Goal: Task Accomplishment & Management: Use online tool/utility

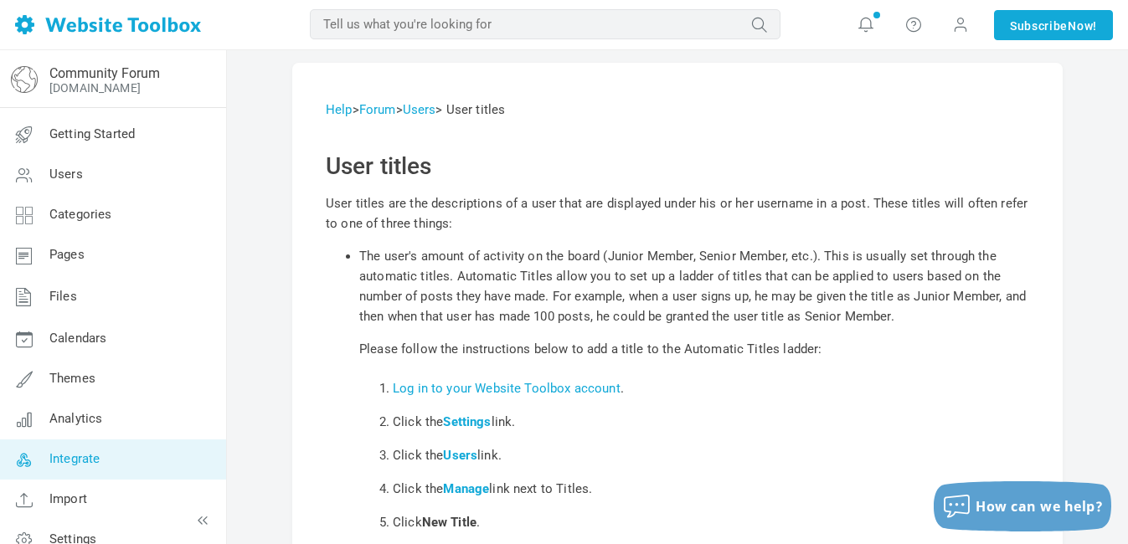
click at [76, 456] on span "Integrate" at bounding box center [74, 458] width 50 height 15
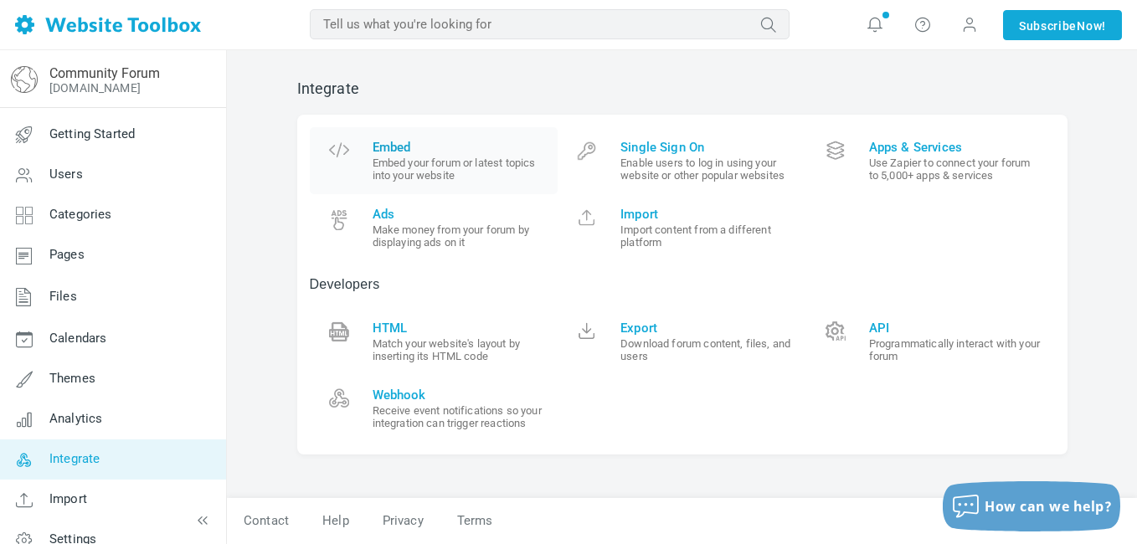
click at [420, 159] on small "Embed your forum or latest topics into your website" at bounding box center [459, 169] width 173 height 25
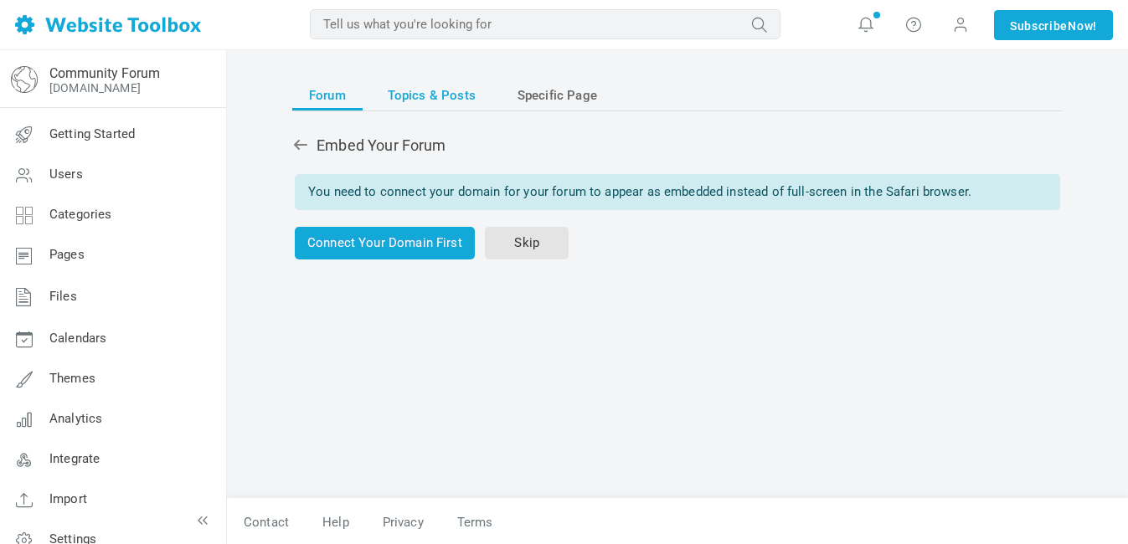
click at [430, 89] on span "Topics & Posts" at bounding box center [432, 95] width 88 height 30
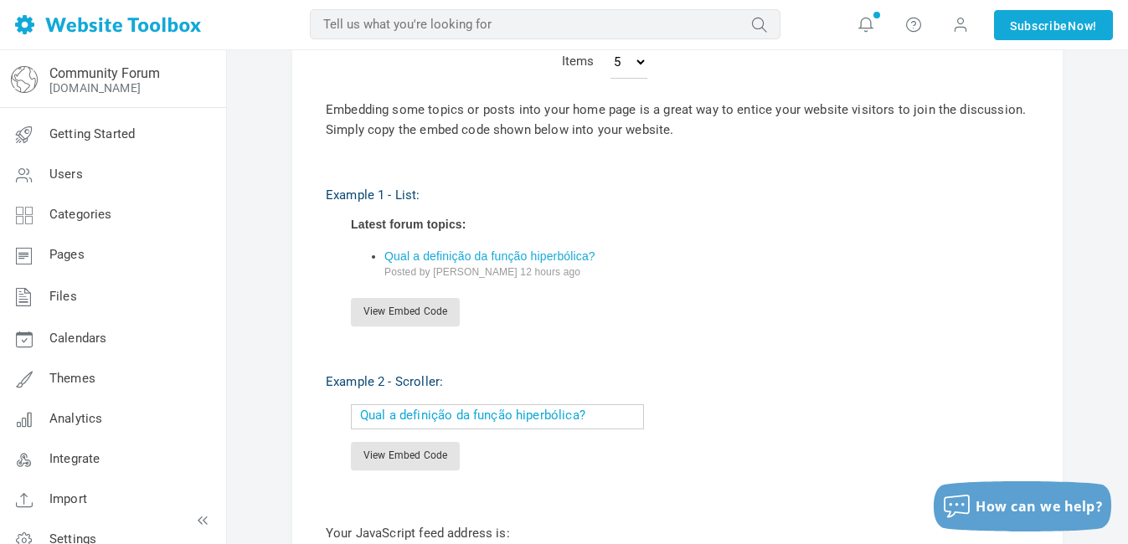
scroll to position [502, 0]
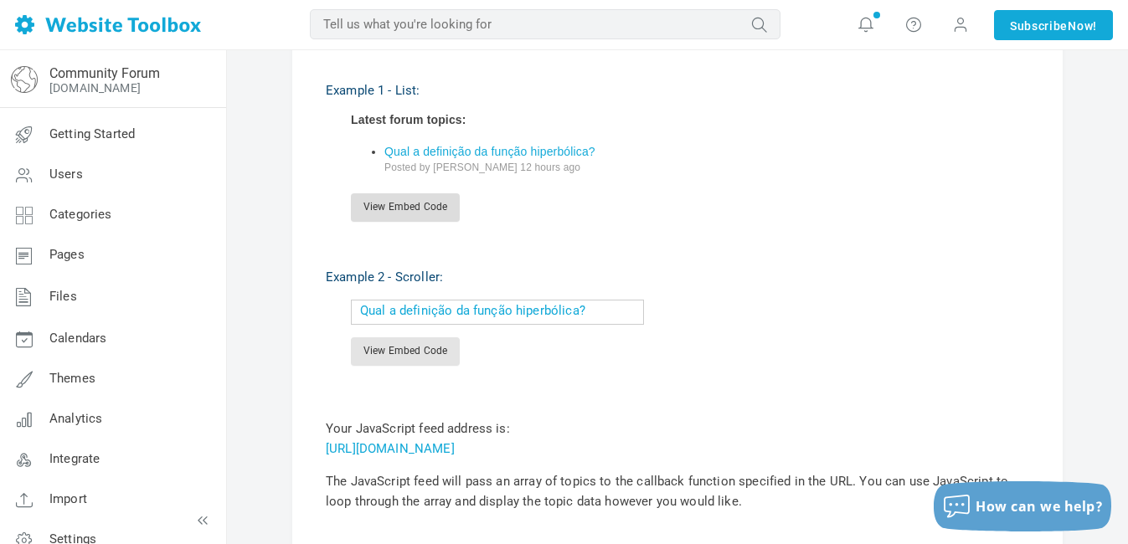
click at [416, 211] on link "View Embed Code" at bounding box center [405, 207] width 109 height 28
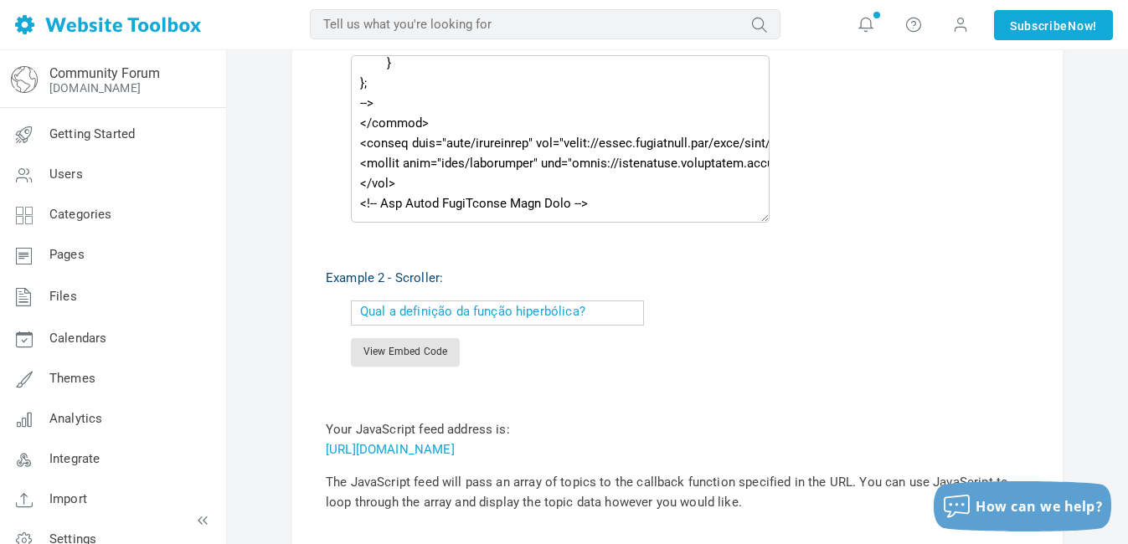
scroll to position [834, 0]
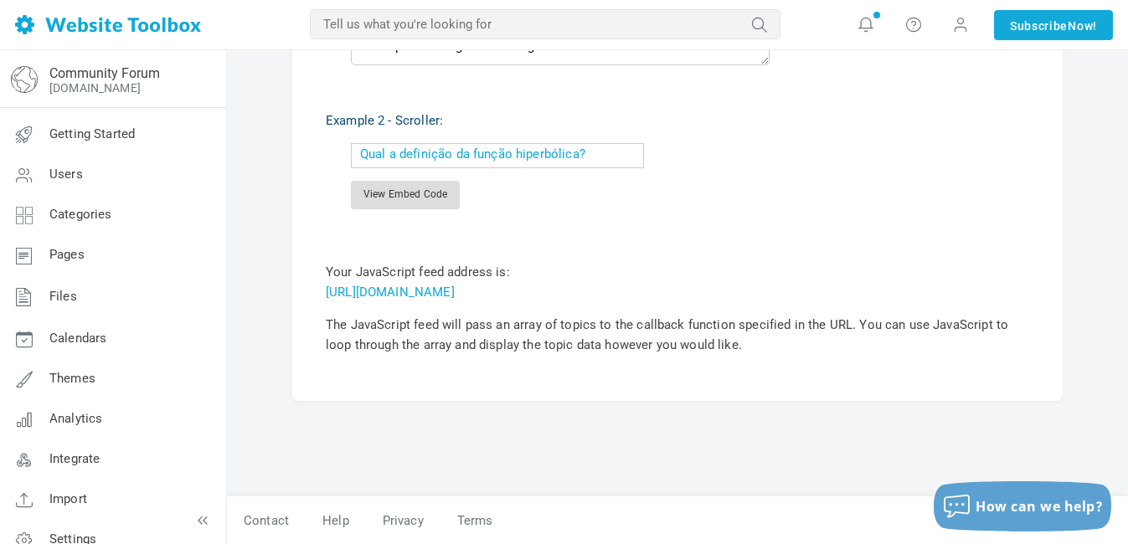
click at [458, 203] on link "View Embed Code" at bounding box center [405, 195] width 109 height 28
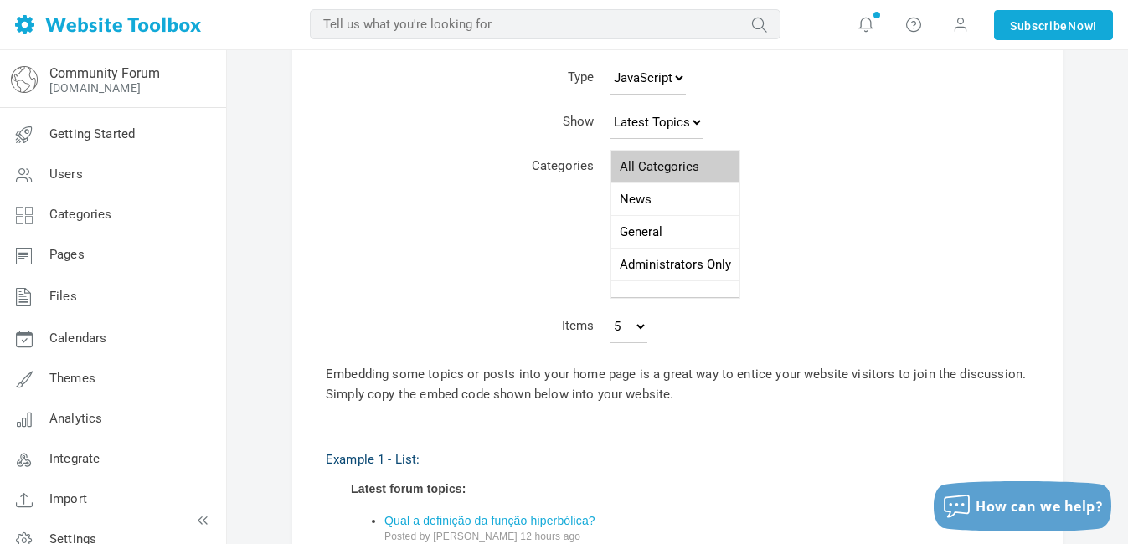
scroll to position [0, 0]
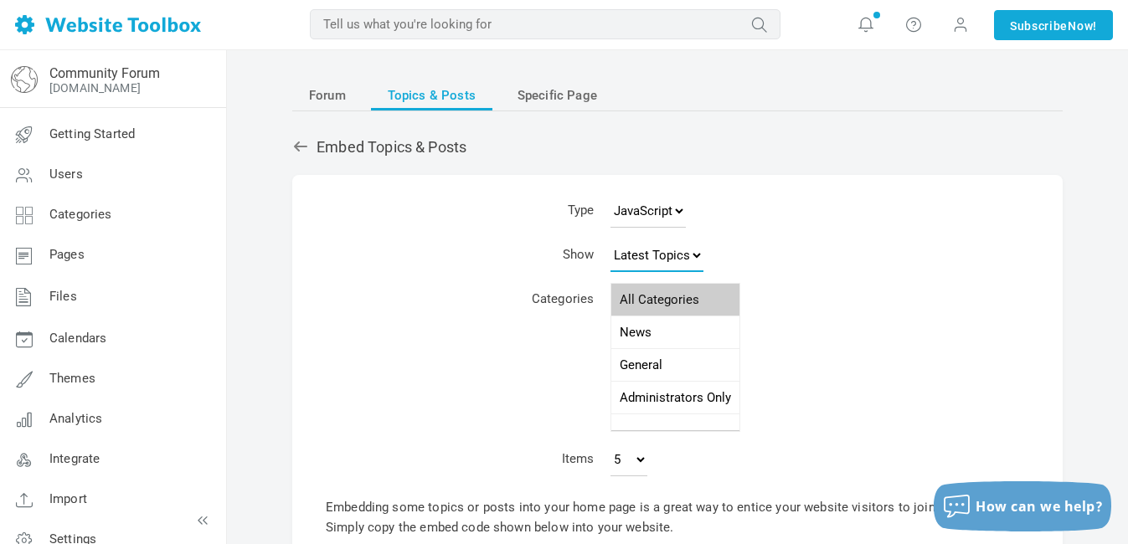
click at [641, 260] on select "Latest Topics Top Topics New Topics New Posts" at bounding box center [656, 255] width 93 height 33
click at [661, 242] on select "Latest Topics Top Topics New Topics New Posts" at bounding box center [656, 255] width 93 height 33
click at [572, 84] on span "Specific Page" at bounding box center [557, 95] width 80 height 30
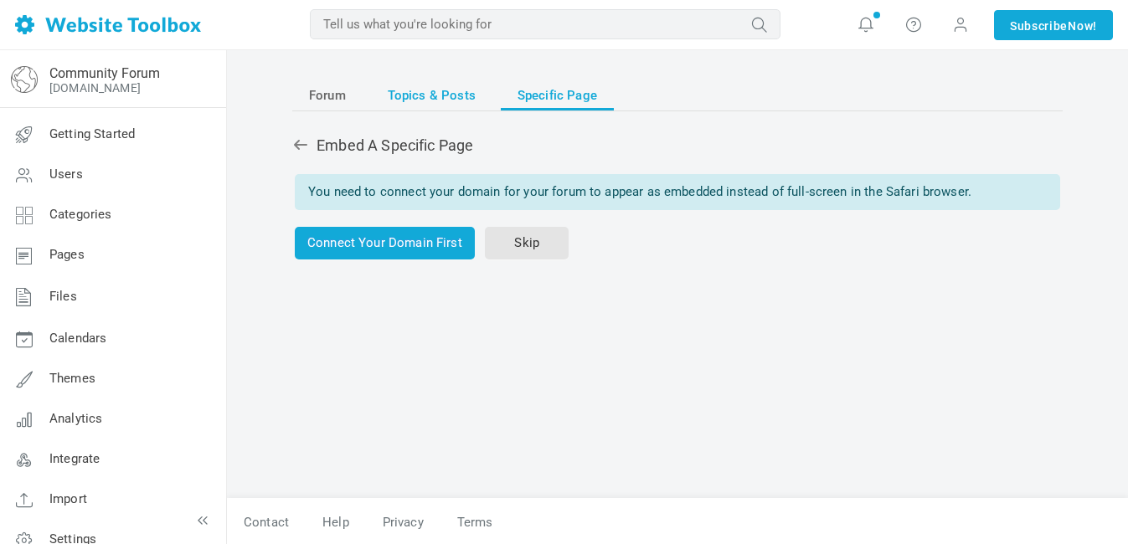
click at [437, 89] on span "Topics & Posts" at bounding box center [432, 95] width 88 height 30
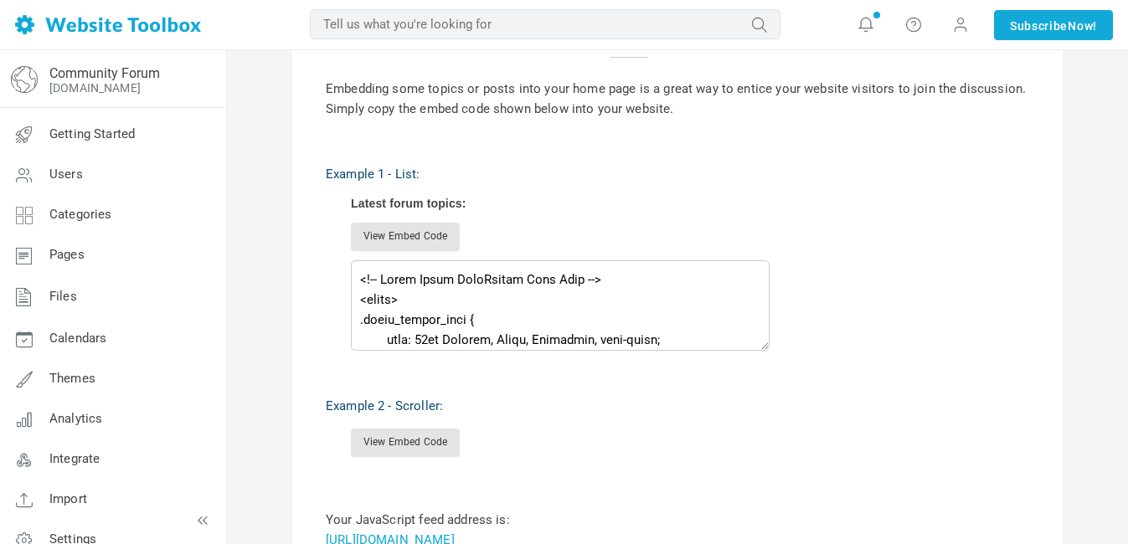
scroll to position [419, 0]
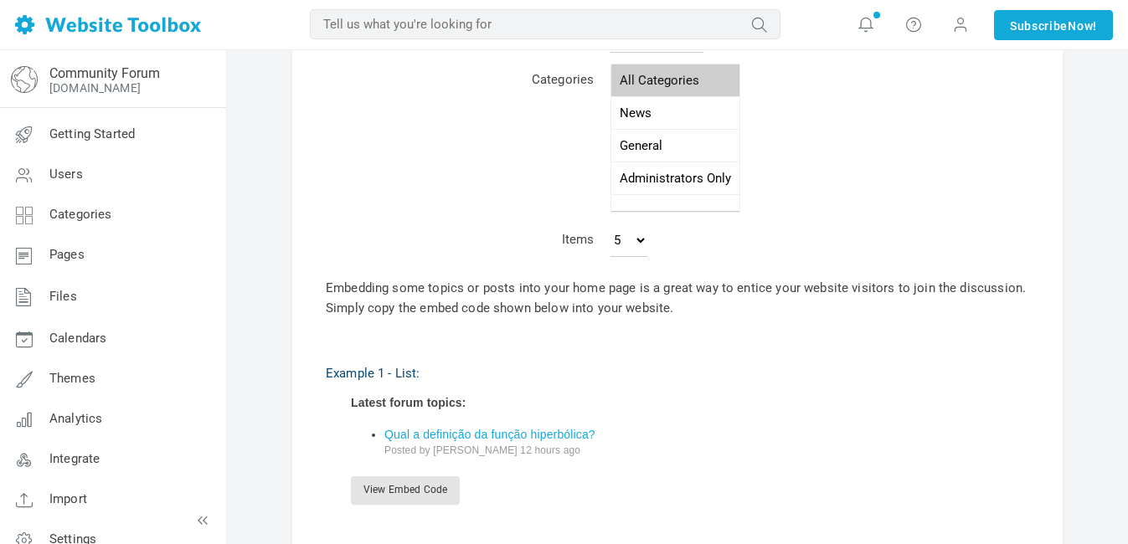
scroll to position [502, 0]
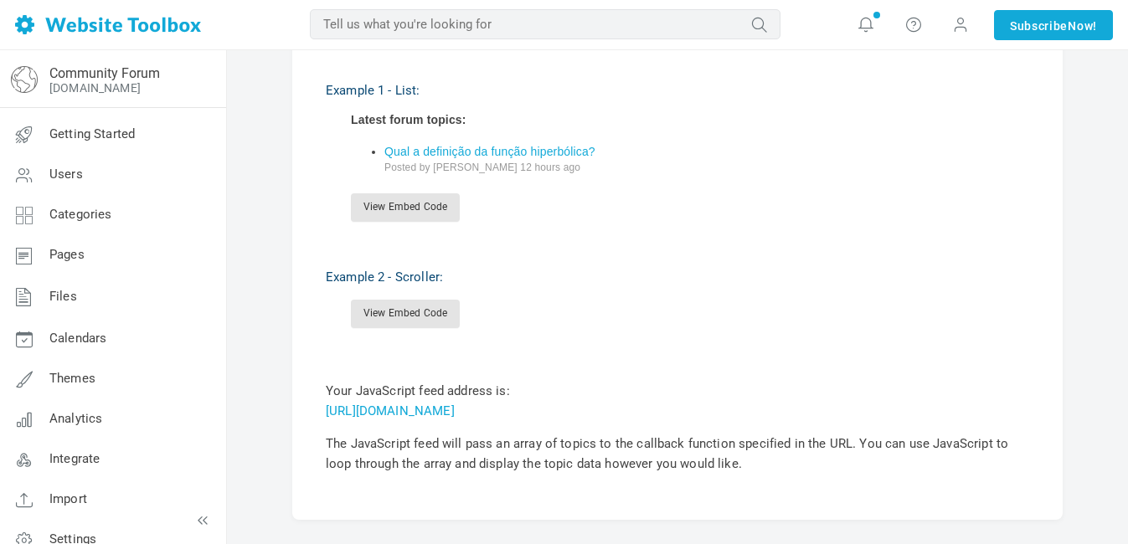
drag, startPoint x: 432, startPoint y: 198, endPoint x: 446, endPoint y: 193, distance: 15.1
click at [432, 198] on link "View Embed Code" at bounding box center [405, 207] width 109 height 28
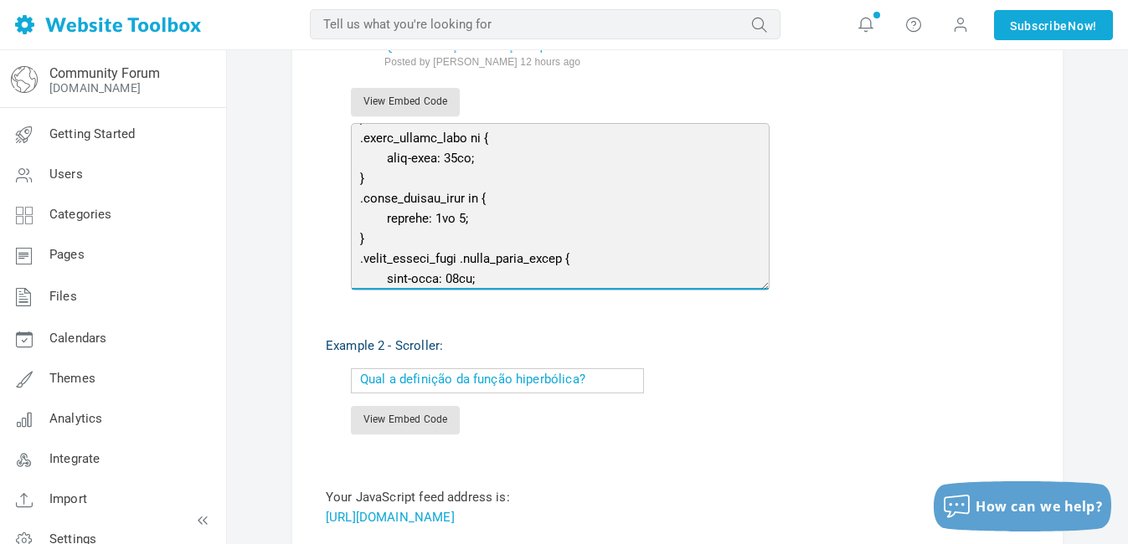
scroll to position [0, 0]
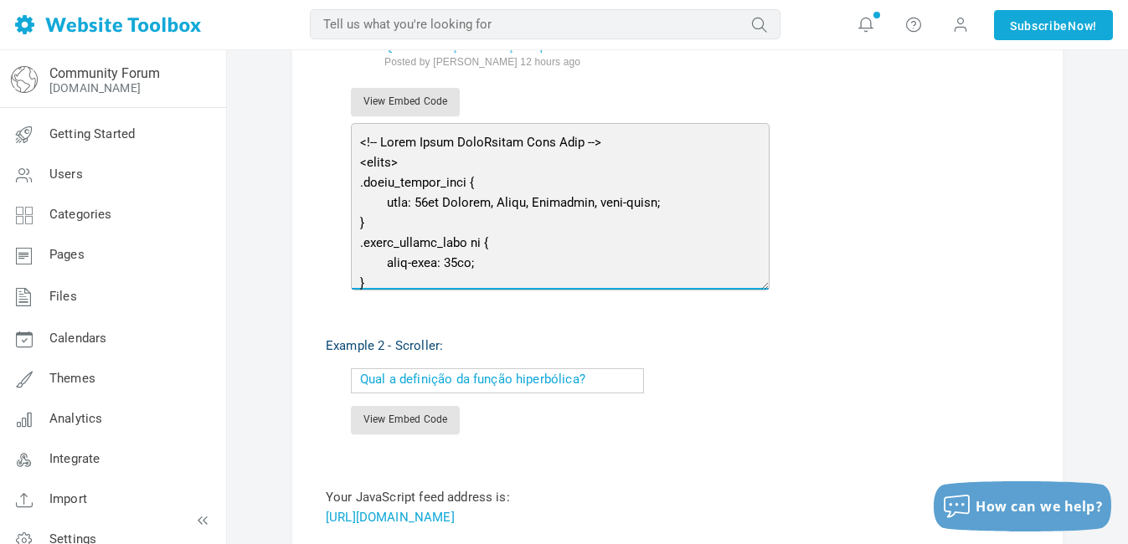
drag, startPoint x: 592, startPoint y: 347, endPoint x: 345, endPoint y: 102, distance: 348.1
click at [345, 102] on div "Example 1 - List: Latest forum topics: Qual a definição da função hiperbólica? …" at bounding box center [677, 115] width 703 height 347
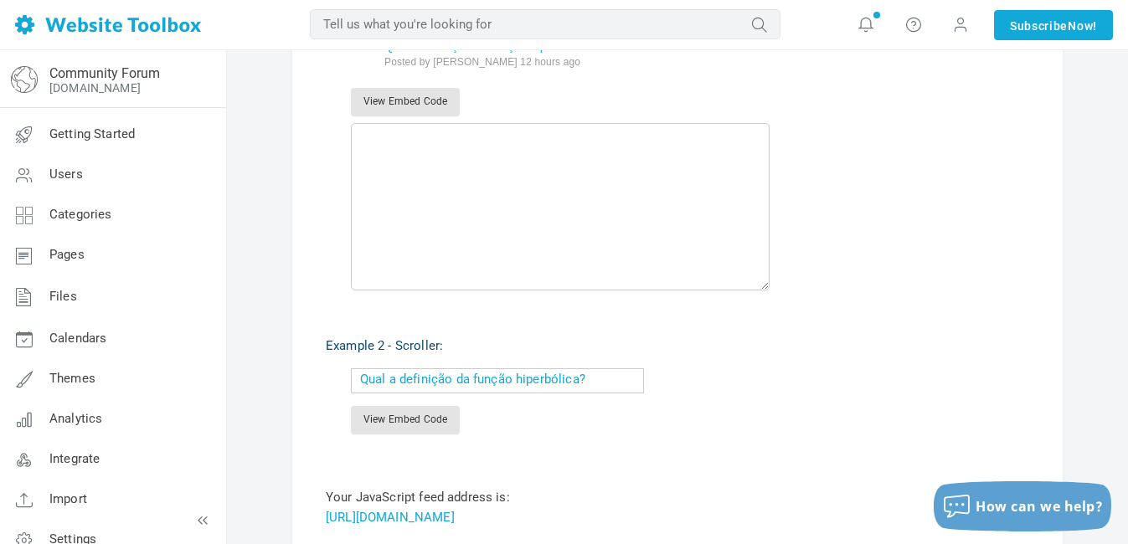
click at [530, 111] on p "View Embed Code" at bounding box center [690, 102] width 678 height 28
click at [587, 351] on p "Example 2 - Scroller:" at bounding box center [677, 346] width 703 height 20
click at [427, 414] on link "View Embed Code" at bounding box center [405, 420] width 109 height 28
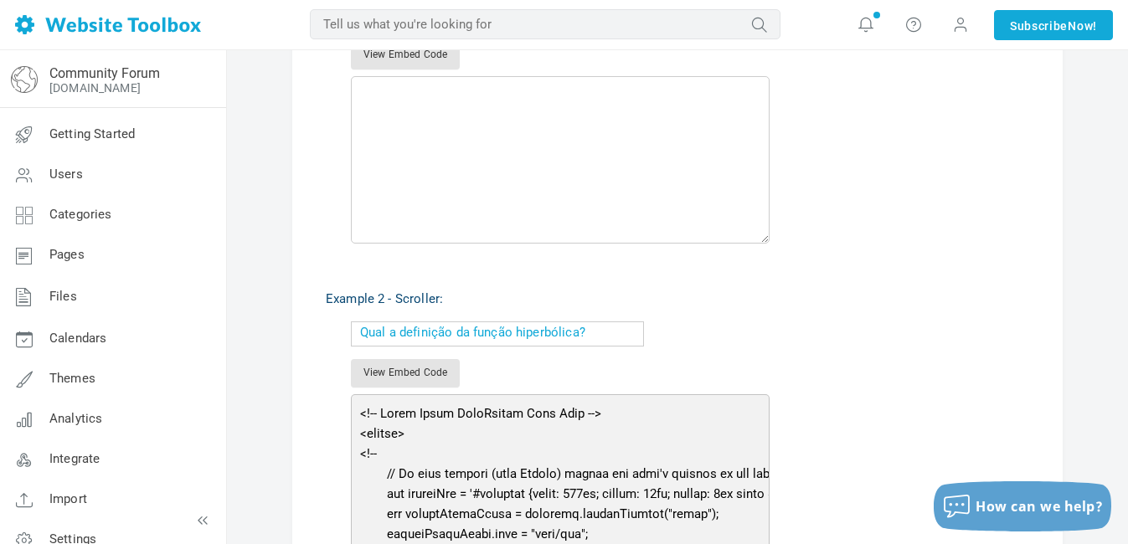
scroll to position [673, 0]
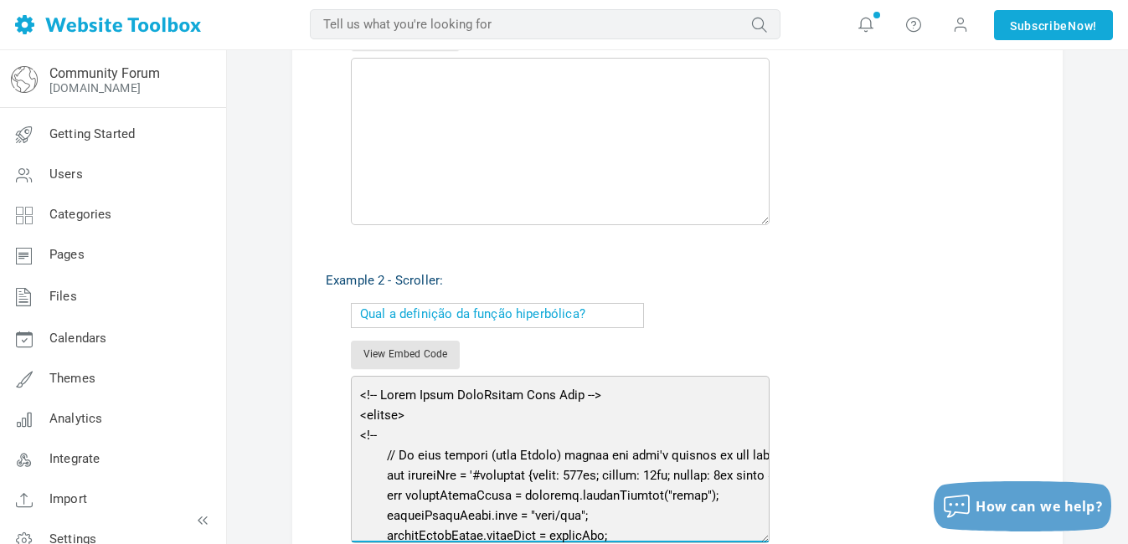
drag, startPoint x: 634, startPoint y: 172, endPoint x: 328, endPoint y: 267, distance: 320.2
click at [328, 267] on div "Example 2 - Scroller: Qual a definição da função hiperbólica? Qual a definição …" at bounding box center [677, 463] width 703 height 451
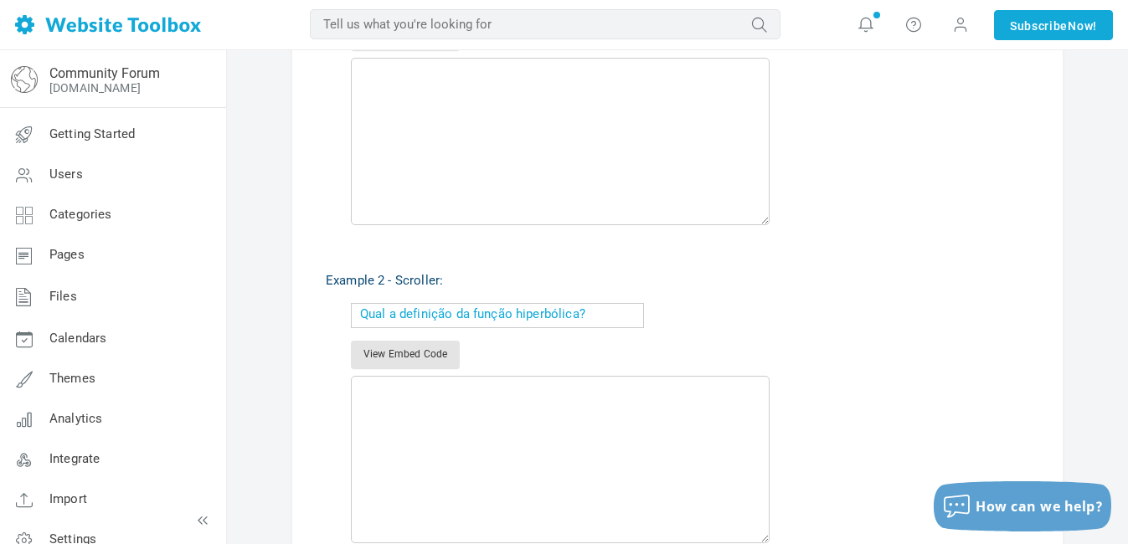
click at [706, 340] on div "Qual a definição da função hiperbólica? Qual a definição da função hiperbólica?…" at bounding box center [690, 423] width 678 height 240
click at [428, 349] on link "View Embed Code" at bounding box center [405, 355] width 109 height 28
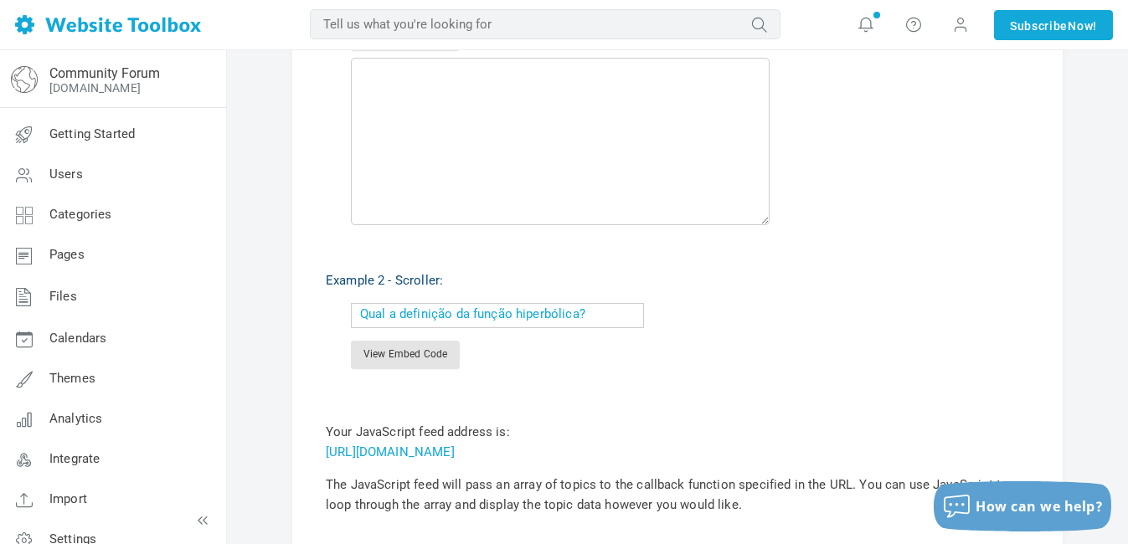
scroll to position [506, 0]
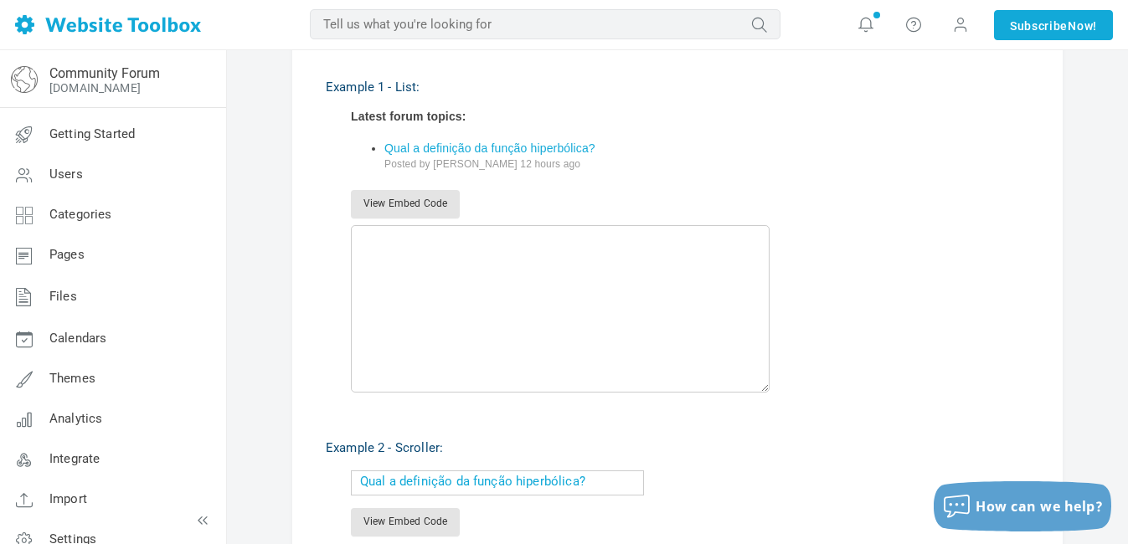
click at [436, 188] on div "Latest forum topics: Qual a definição da função hiperbólica? Posted by prof.nat…" at bounding box center [690, 251] width 678 height 282
click at [434, 200] on link "View Embed Code" at bounding box center [405, 204] width 109 height 28
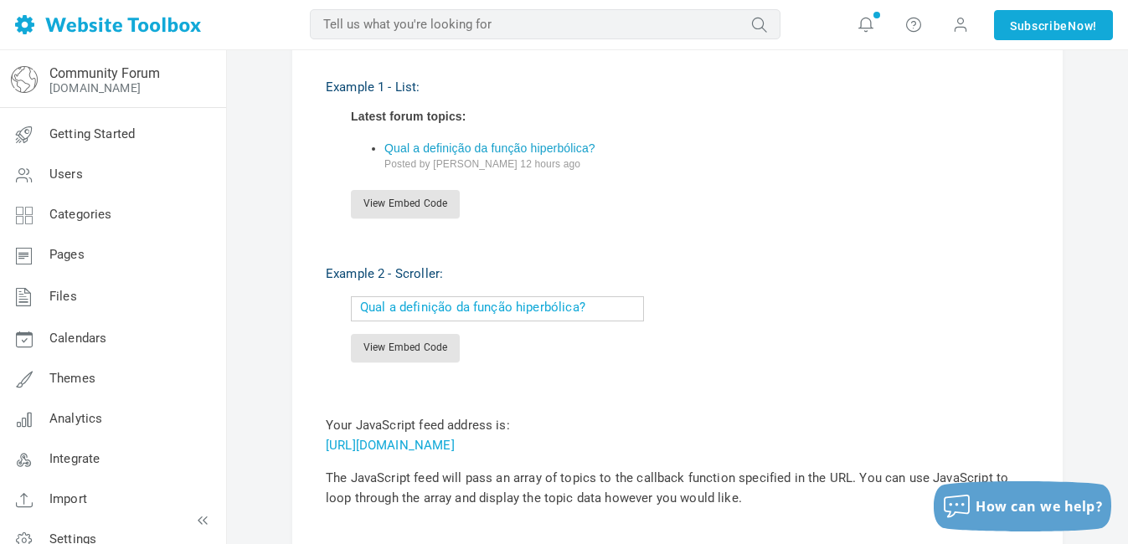
click at [494, 144] on link "Qual a definição da função hiperbólica?" at bounding box center [489, 148] width 211 height 13
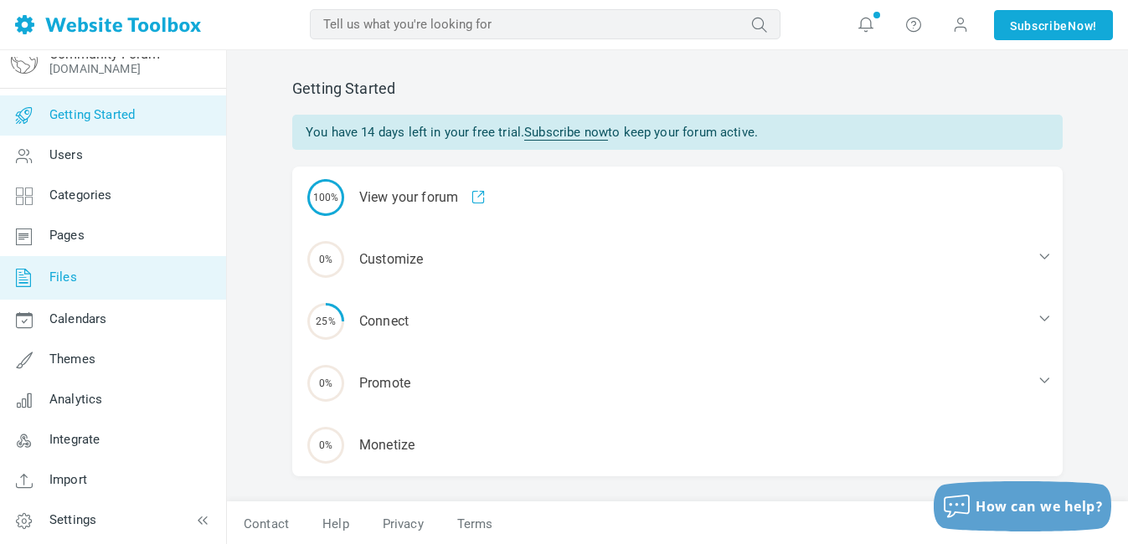
scroll to position [22, 0]
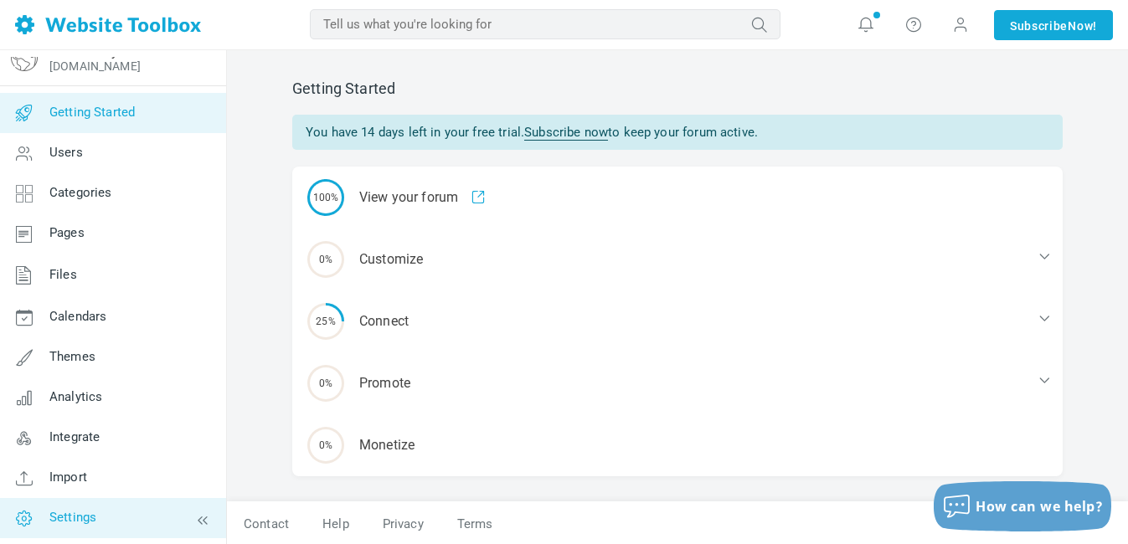
click at [84, 521] on span "Settings" at bounding box center [72, 517] width 47 height 15
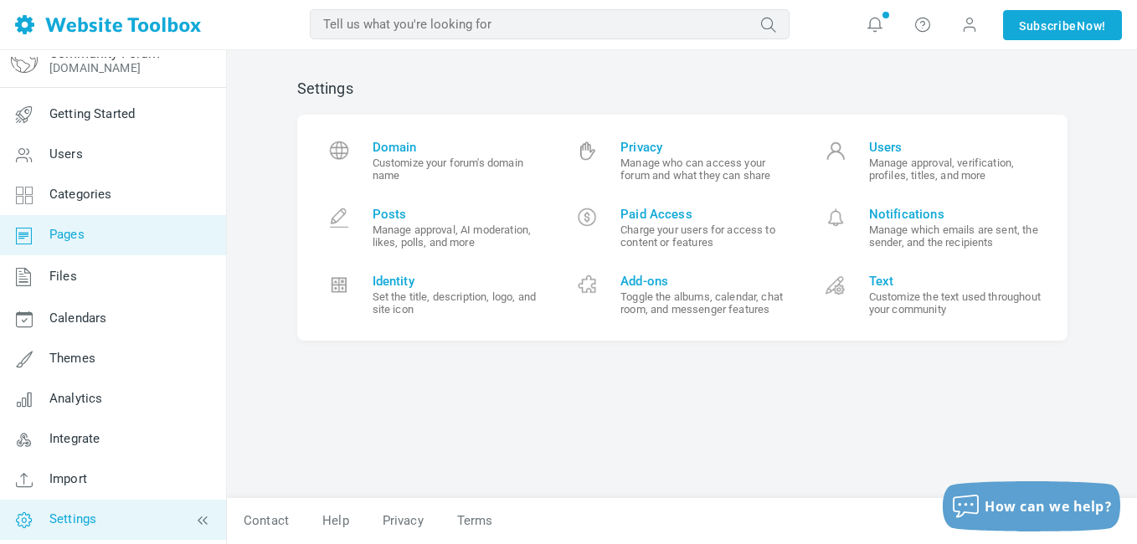
scroll to position [22, 0]
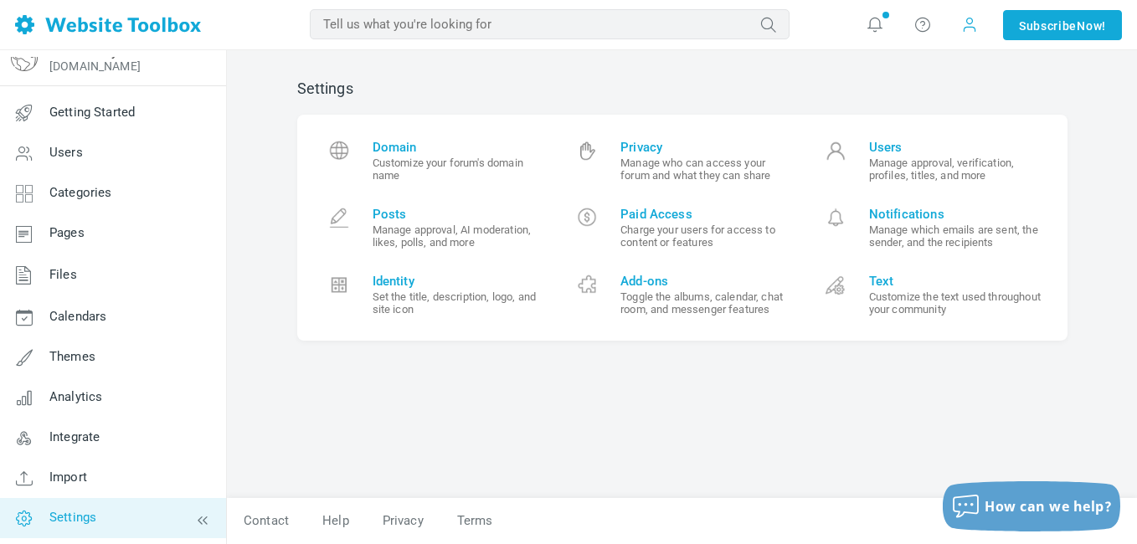
click at [969, 33] on span at bounding box center [969, 25] width 27 height 27
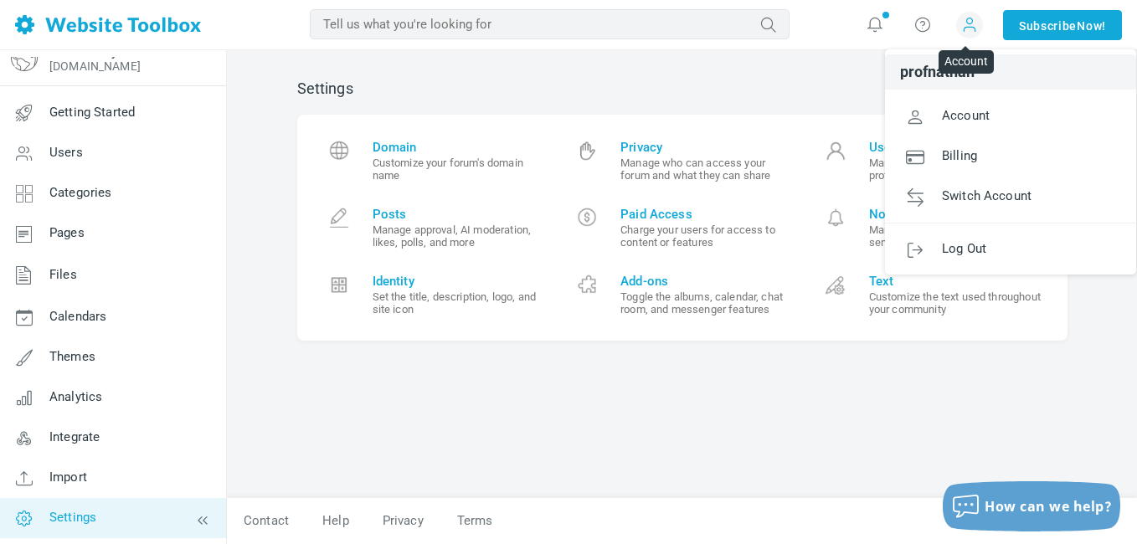
click at [969, 32] on span at bounding box center [969, 24] width 17 height 17
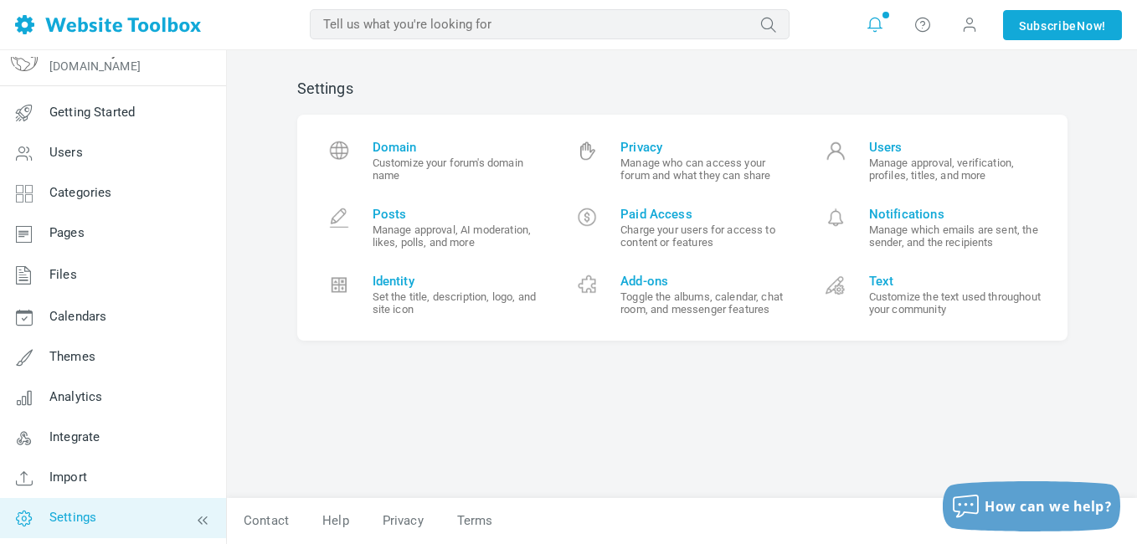
click at [884, 26] on link at bounding box center [875, 25] width 27 height 27
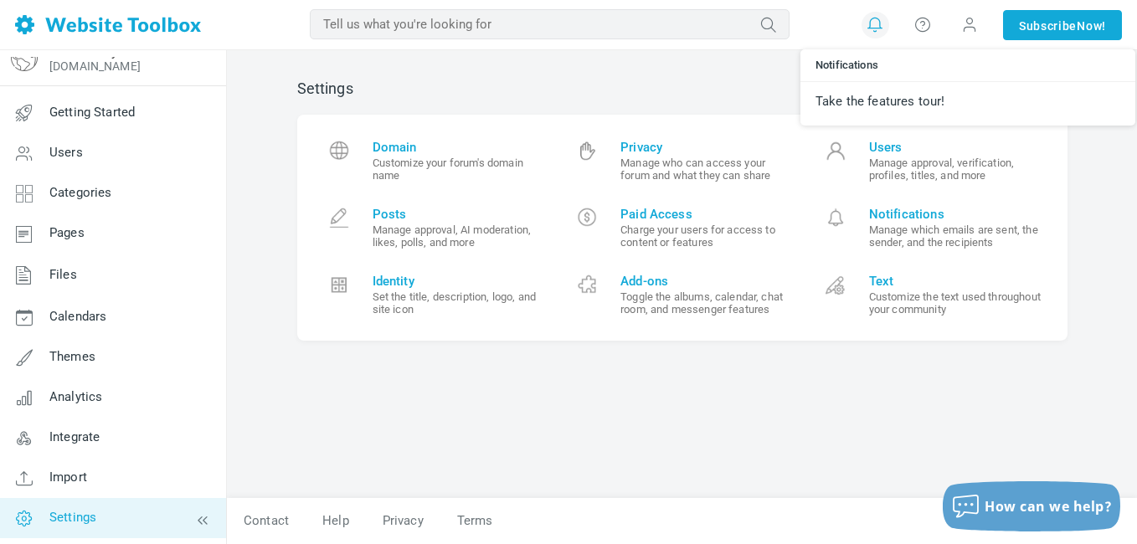
click at [883, 21] on link at bounding box center [875, 25] width 27 height 27
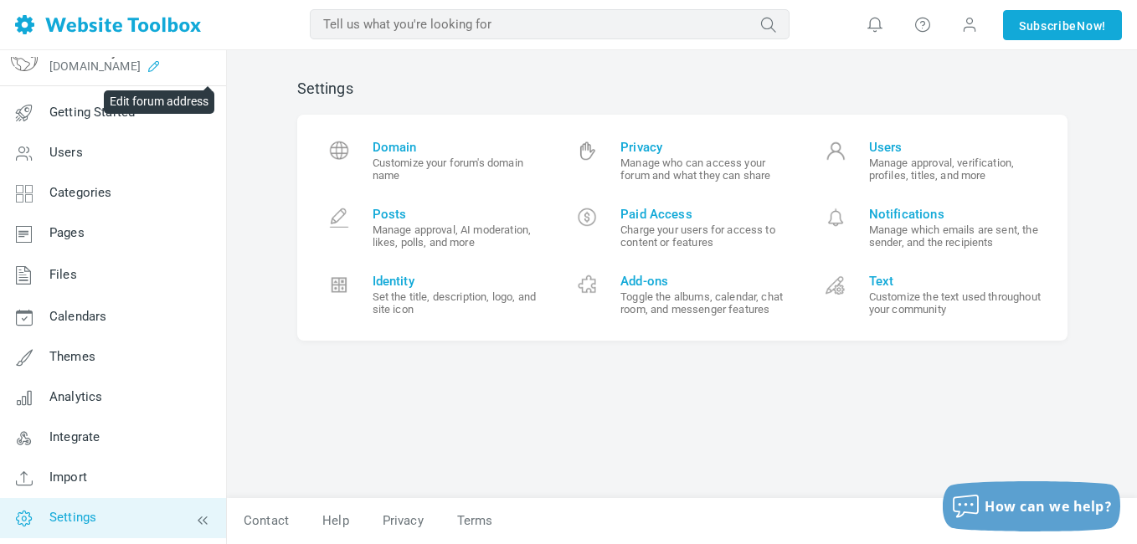
click at [167, 63] on icon at bounding box center [154, 65] width 27 height 13
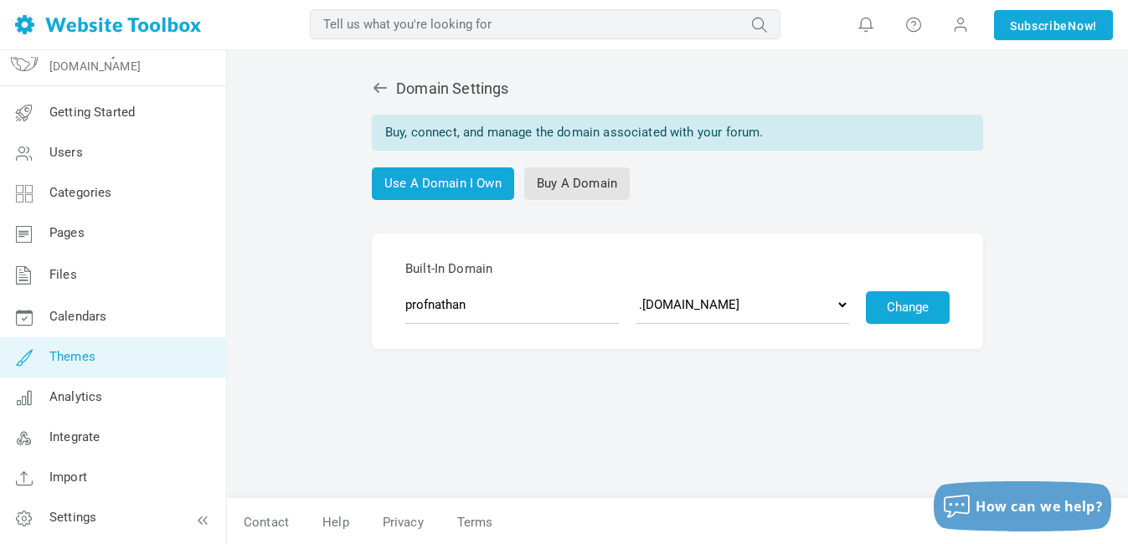
scroll to position [2, 0]
